Goal: Check status: Check status

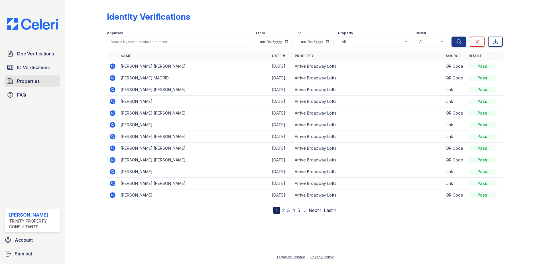
click at [43, 81] on link "Properties" at bounding box center [33, 80] width 56 height 11
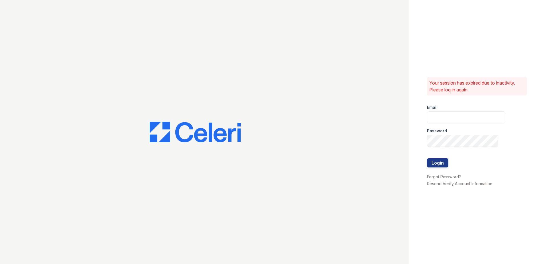
type input "[EMAIL_ADDRESS][DOMAIN_NAME]"
click at [443, 165] on button "Login" at bounding box center [437, 162] width 21 height 9
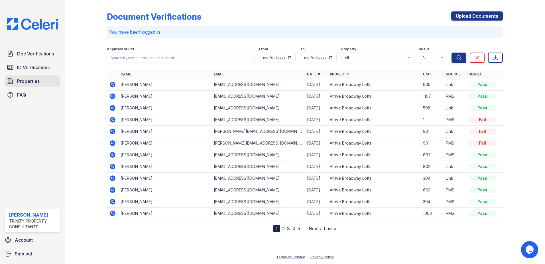
click at [29, 85] on link "Properties" at bounding box center [33, 80] width 56 height 11
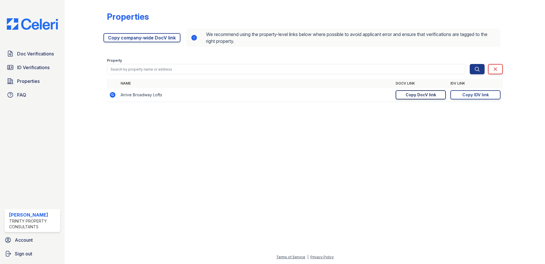
click at [427, 94] on div "Copy DocV link" at bounding box center [421, 95] width 31 height 6
click at [21, 73] on link "ID Verifications" at bounding box center [33, 67] width 56 height 11
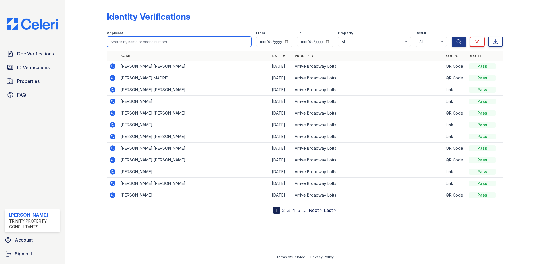
click at [157, 44] on input "search" at bounding box center [179, 42] width 145 height 10
type input "Paul"
click at [452, 37] on button "Search" at bounding box center [459, 42] width 15 height 10
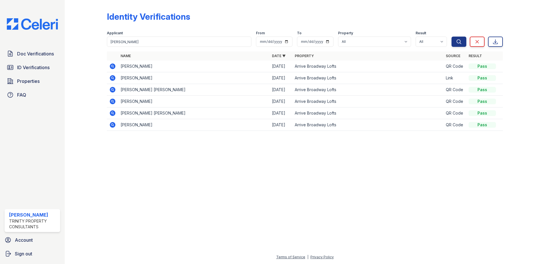
click at [111, 101] on icon at bounding box center [113, 101] width 6 height 6
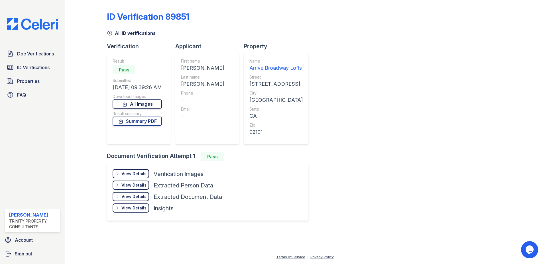
click at [143, 105] on link "All Images" at bounding box center [137, 103] width 49 height 9
click at [391, 99] on div "ID Verification 89851 All ID verifications Verification Result Pass Submitted 1…" at bounding box center [305, 115] width 396 height 226
click at [142, 123] on link "Summary PDF" at bounding box center [137, 120] width 49 height 9
click at [137, 173] on div "View Details" at bounding box center [133, 174] width 25 height 6
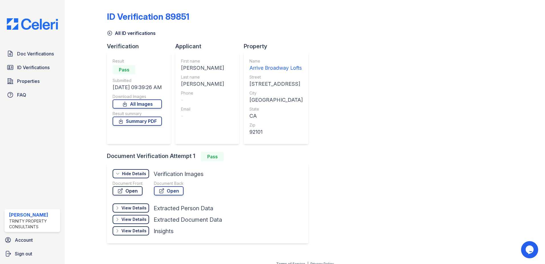
click at [129, 189] on link "Open" at bounding box center [128, 190] width 30 height 9
click at [28, 63] on link "ID Verifications" at bounding box center [33, 67] width 56 height 11
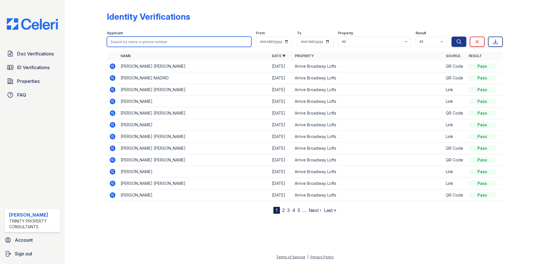
click at [147, 40] on input "search" at bounding box center [179, 42] width 145 height 10
type input "Paul"
click at [452, 37] on button "Search" at bounding box center [459, 42] width 15 height 10
